Goal: Task Accomplishment & Management: Use online tool/utility

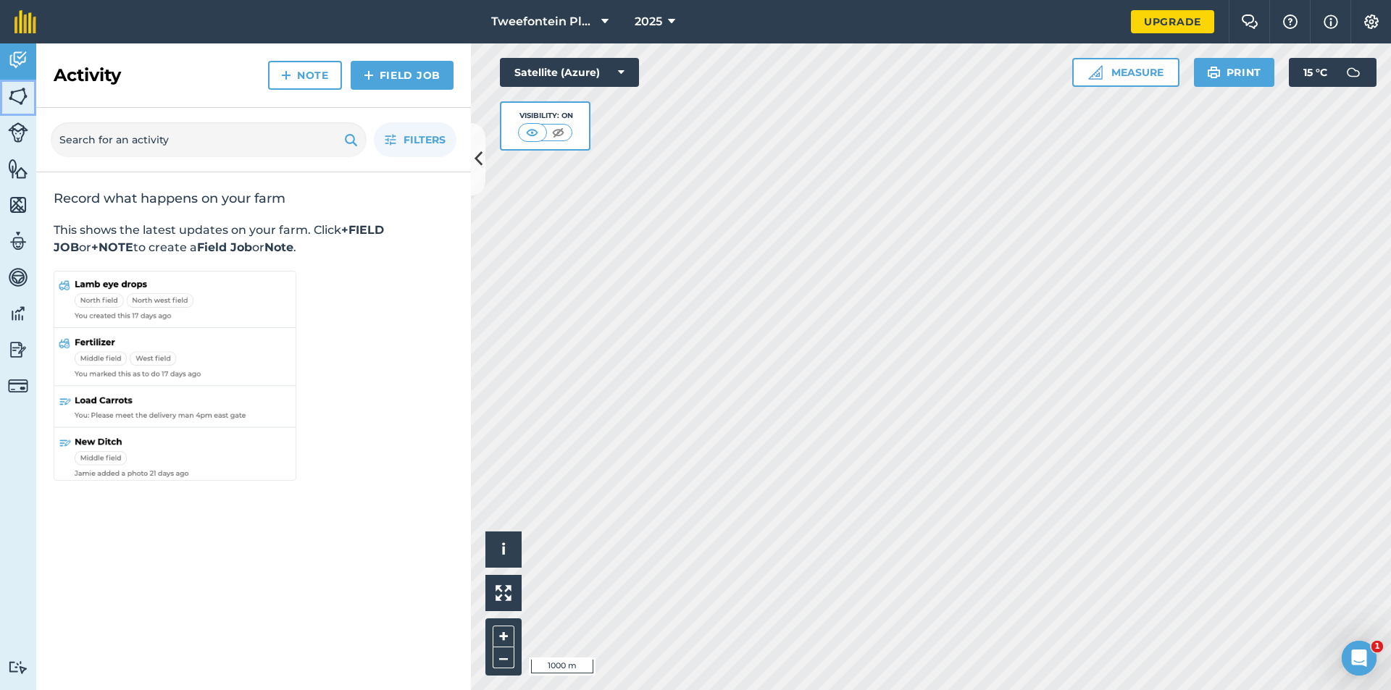
click at [13, 97] on img at bounding box center [18, 96] width 20 height 22
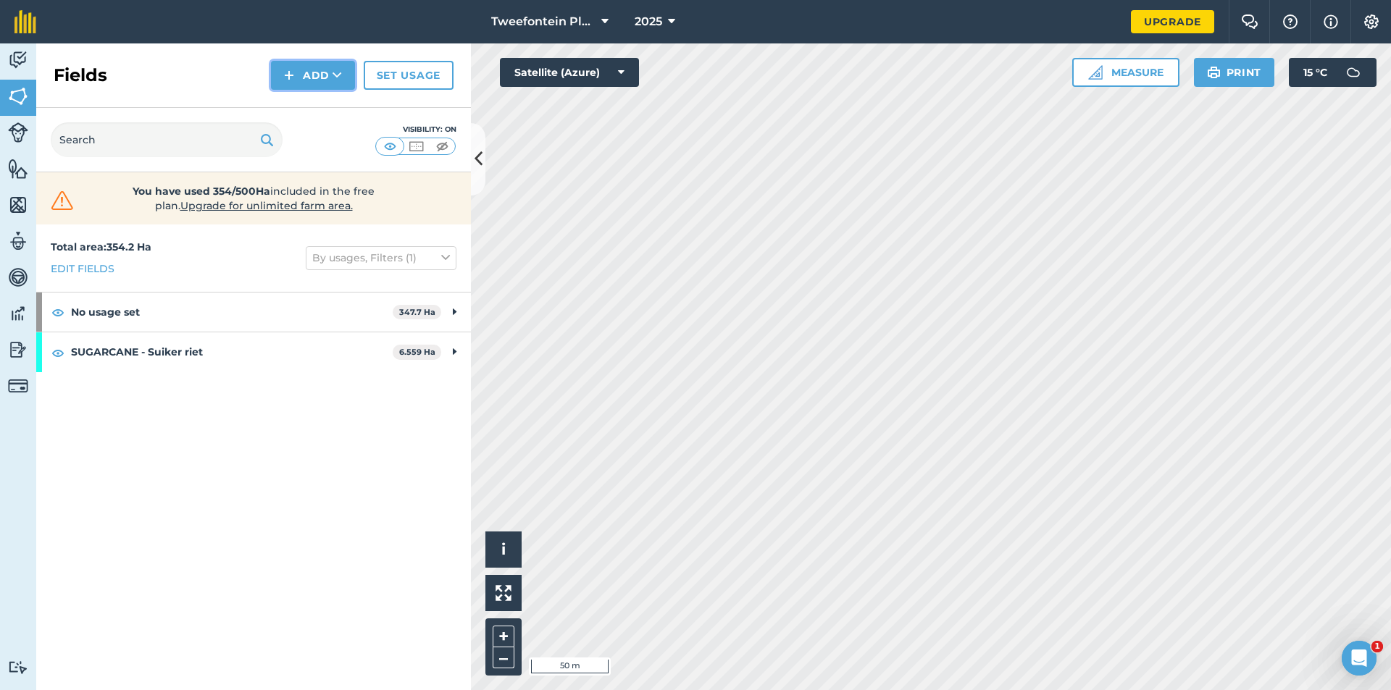
click at [299, 79] on button "Add" at bounding box center [313, 75] width 84 height 29
click at [306, 101] on link "Draw" at bounding box center [313, 108] width 80 height 32
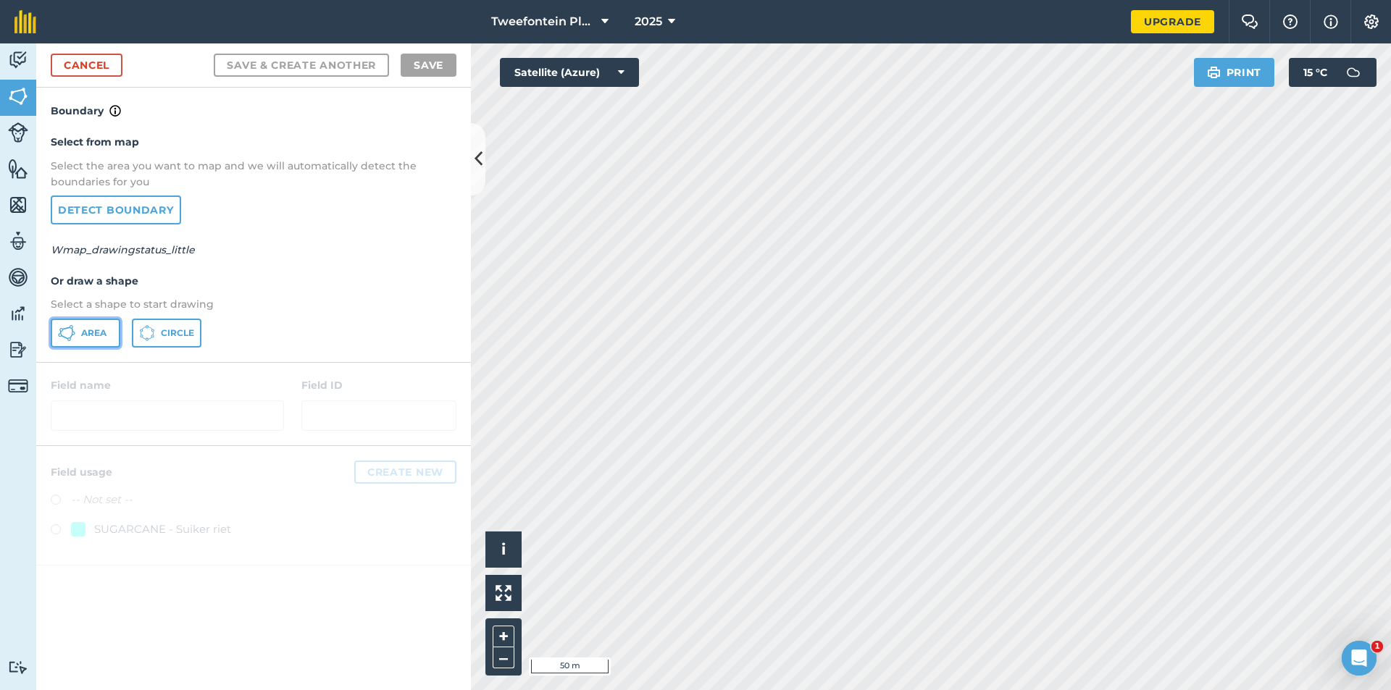
click at [93, 327] on span "Area" at bounding box center [93, 333] width 25 height 12
